Goal: Transaction & Acquisition: Purchase product/service

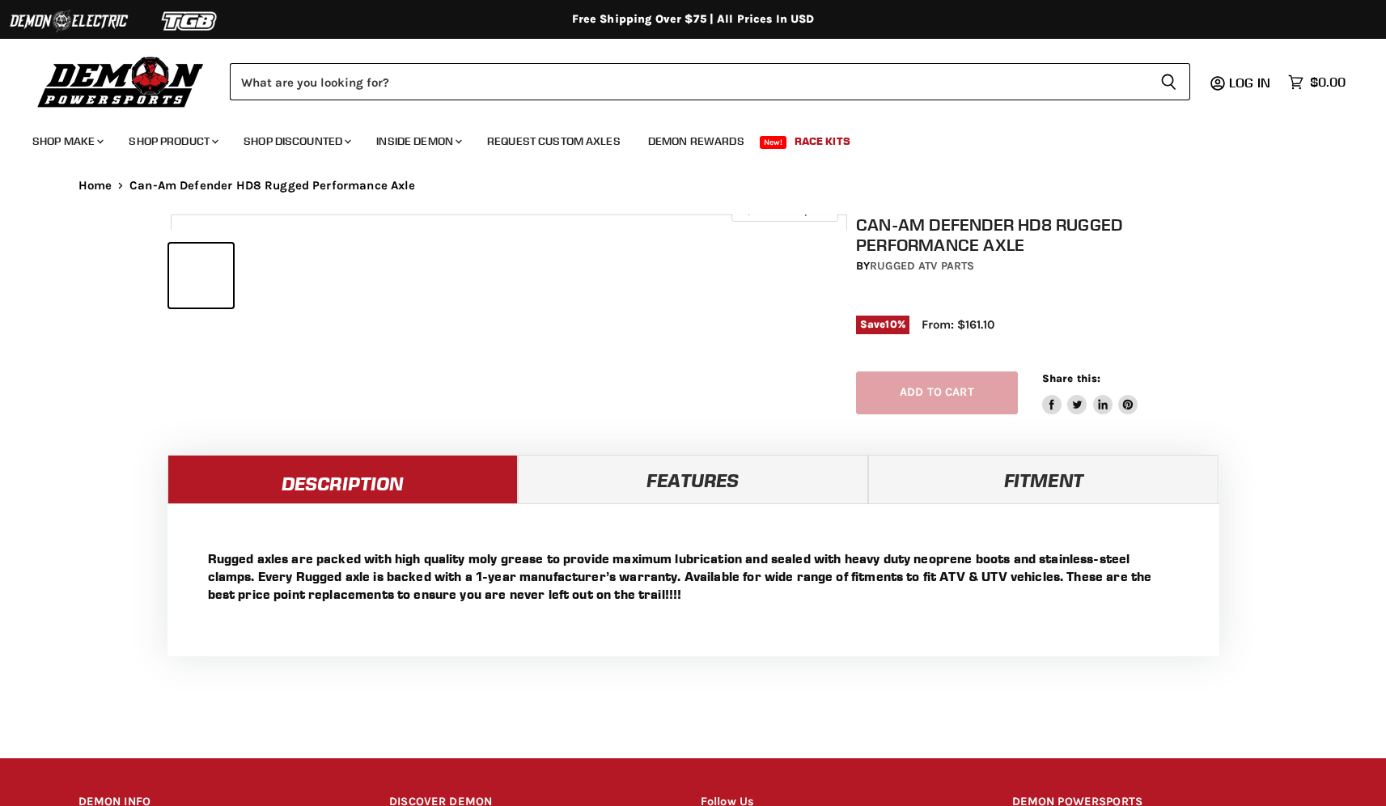
select select "******"
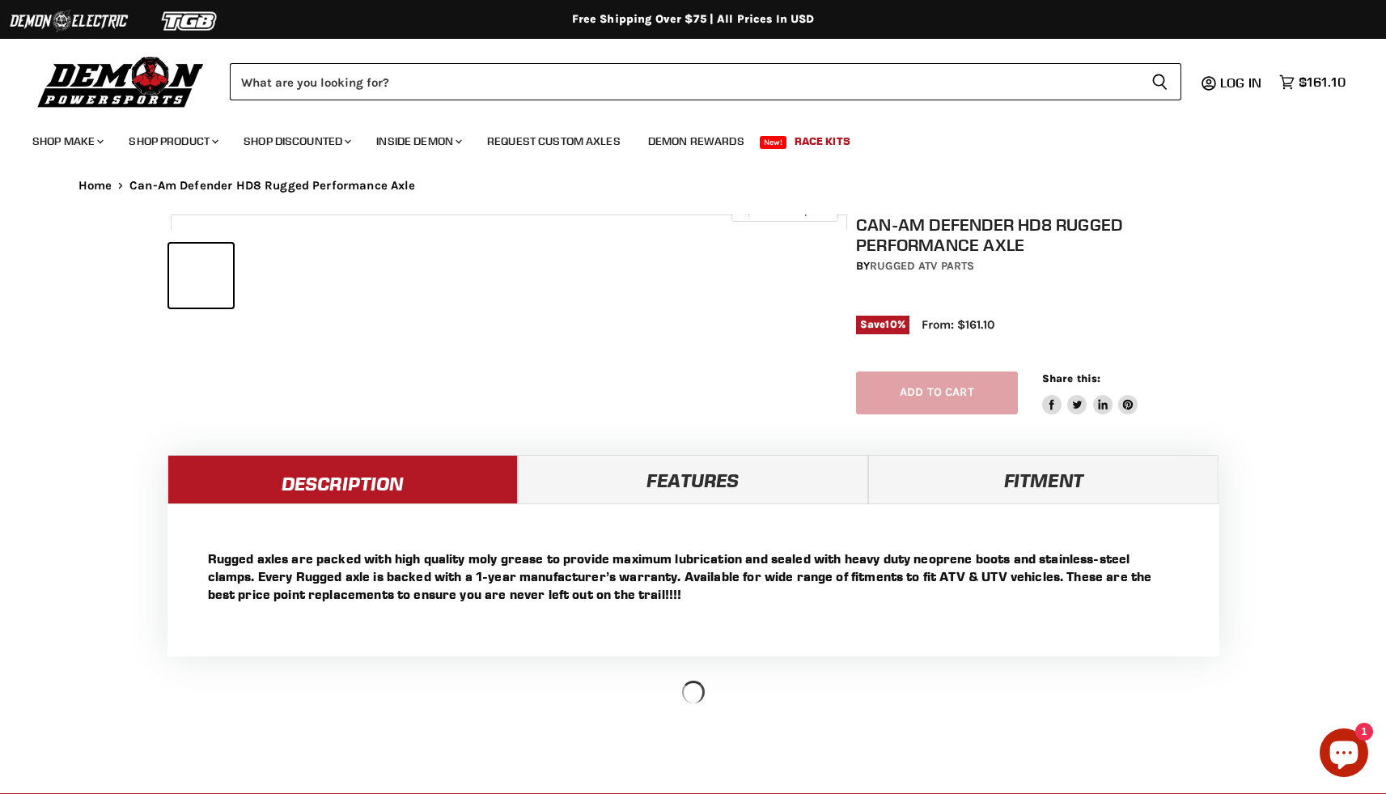
select select "******"
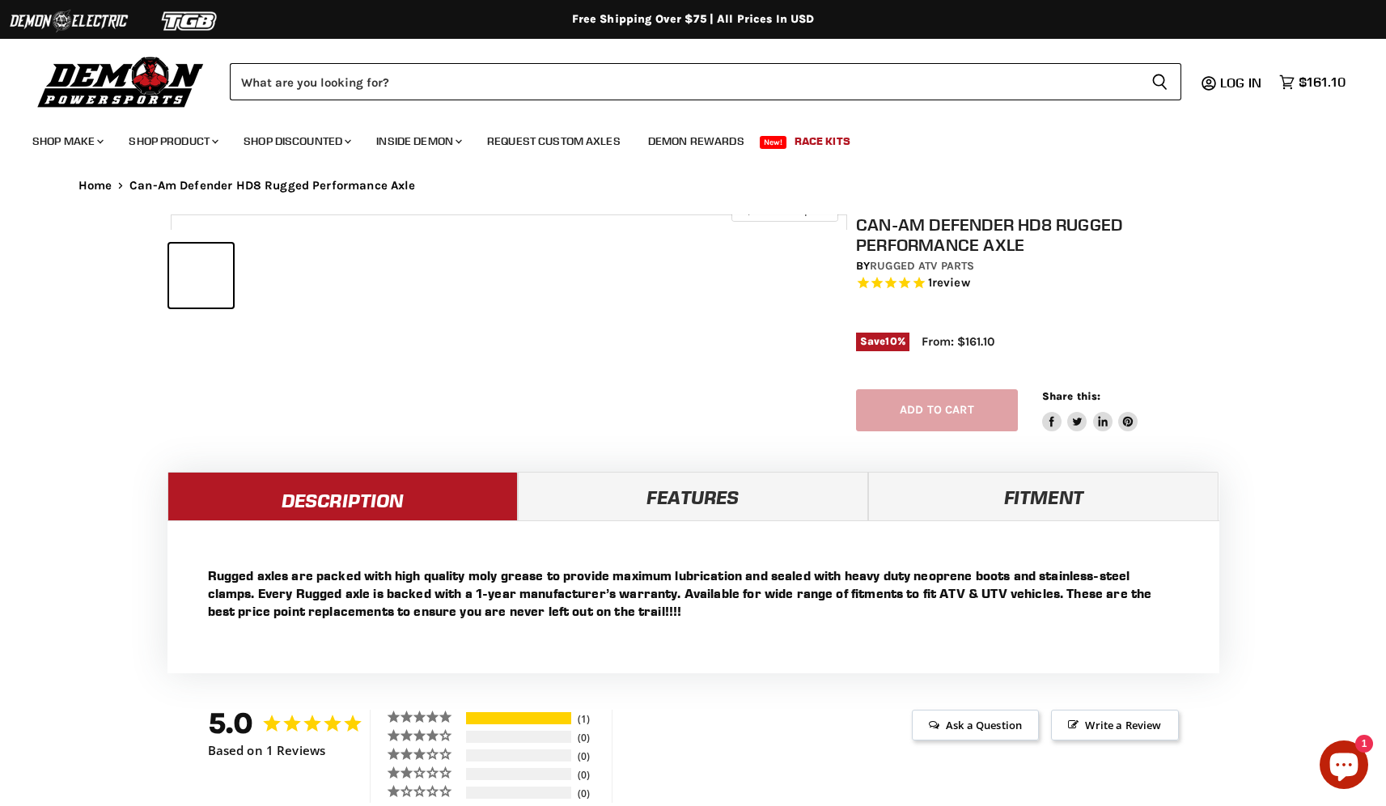
select select "******"
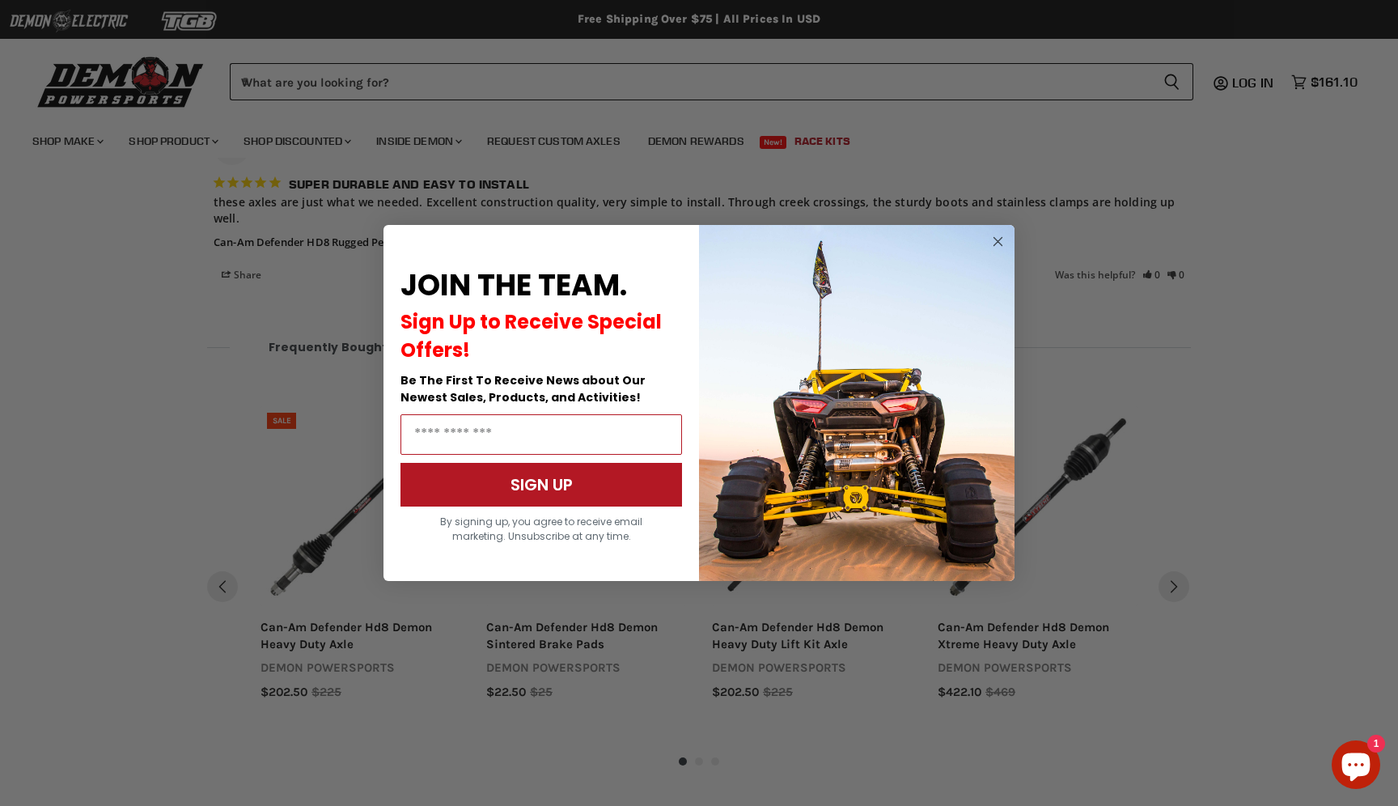
scroll to position [1172, 0]
